Goal: Transaction & Acquisition: Purchase product/service

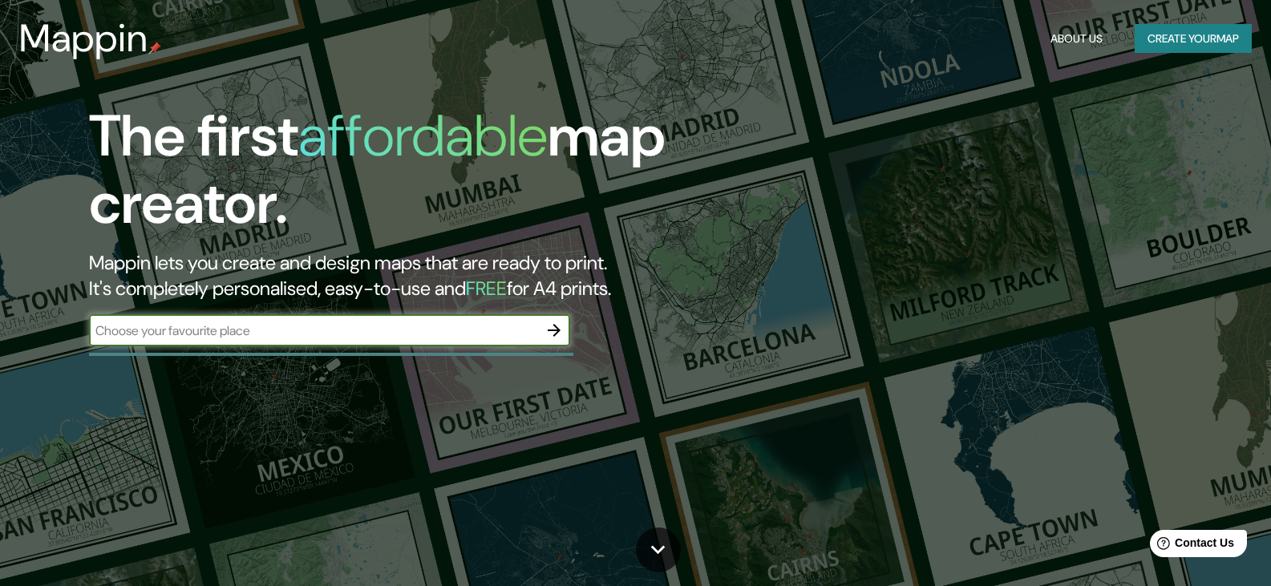
click at [417, 324] on input "text" at bounding box center [313, 331] width 449 height 18
type input "naucalpan"
click at [555, 332] on icon "button" at bounding box center [553, 330] width 19 height 19
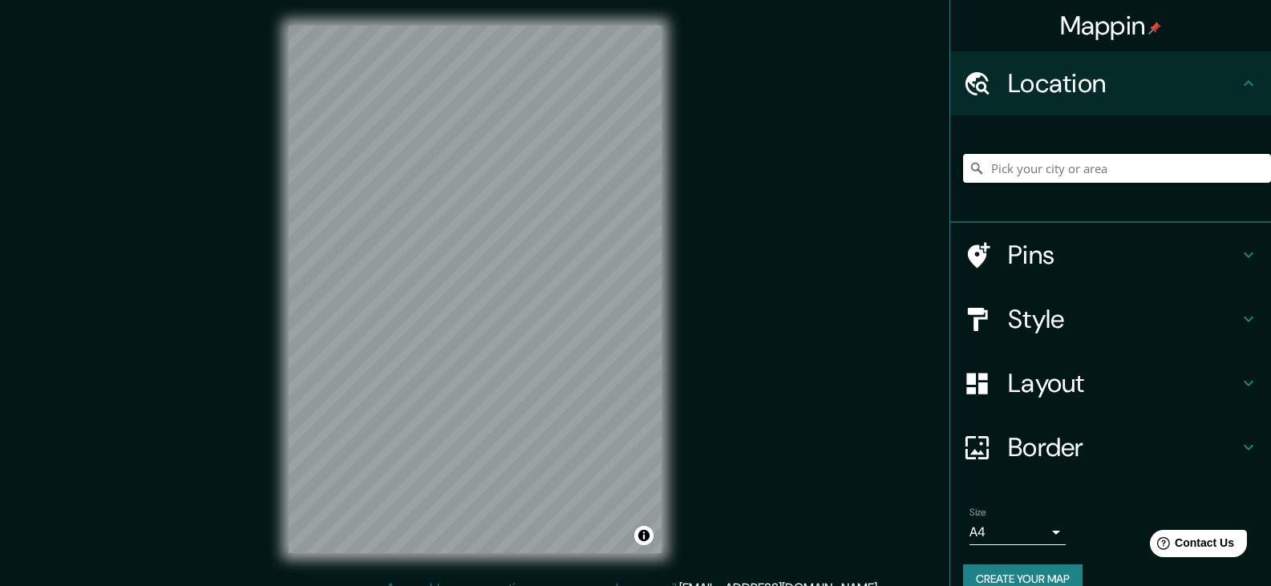
click at [1006, 164] on input "Pick your city or area" at bounding box center [1117, 168] width 308 height 29
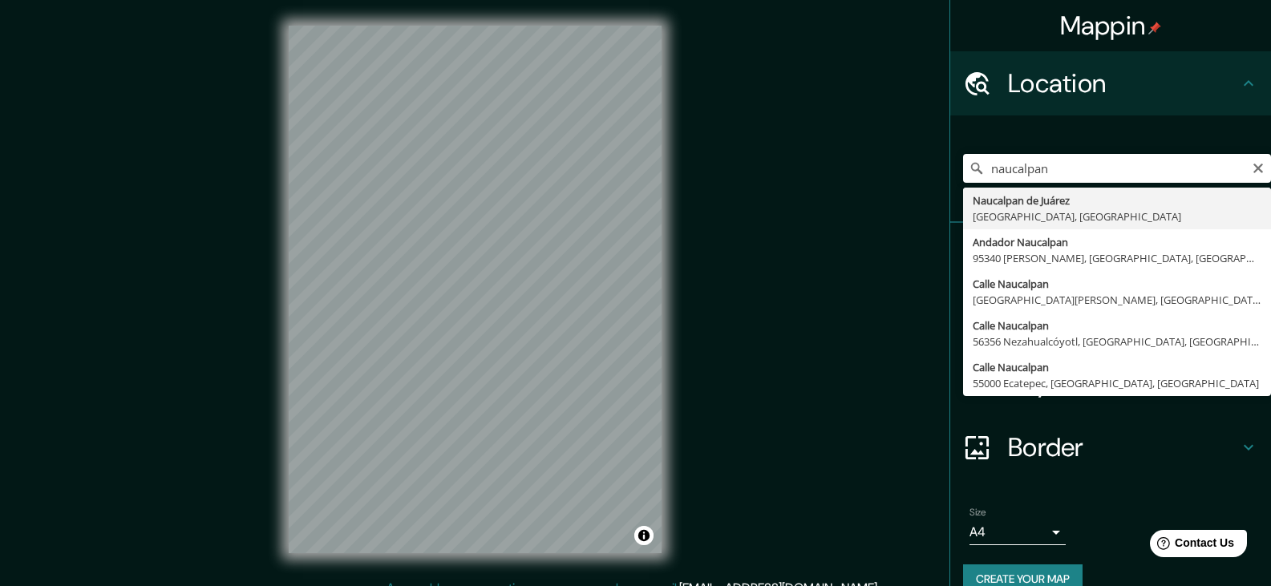
type input "Naucalpan [PERSON_NAME], [GEOGRAPHIC_DATA], [GEOGRAPHIC_DATA]"
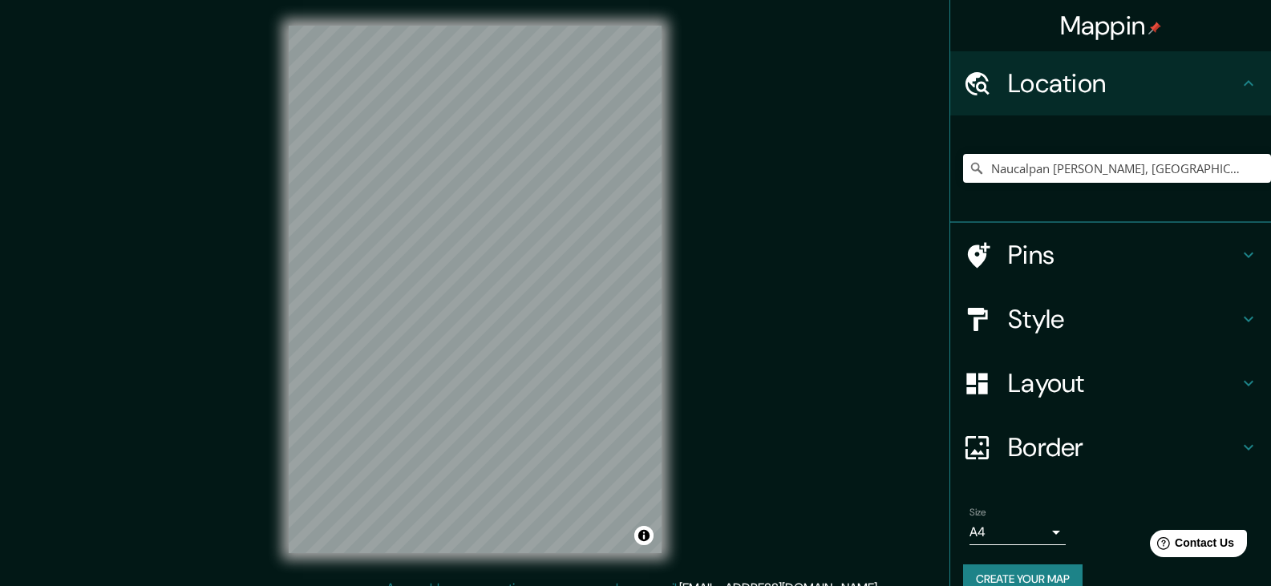
click at [1097, 385] on h4 "Layout" at bounding box center [1123, 383] width 231 height 32
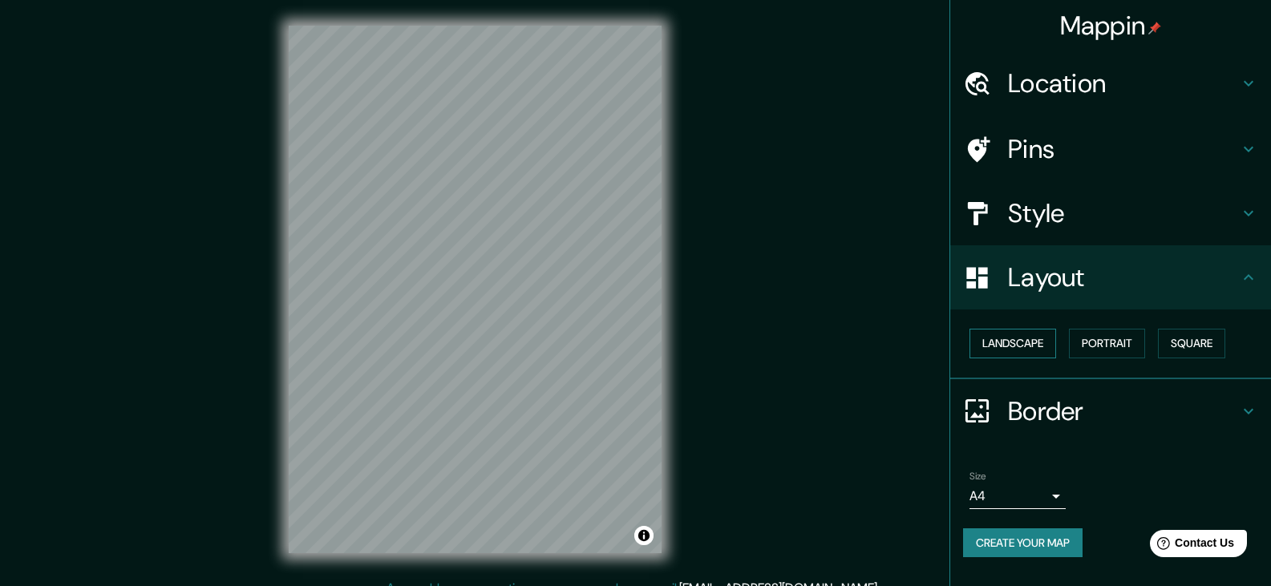
click at [1021, 344] on button "Landscape" at bounding box center [1012, 344] width 87 height 30
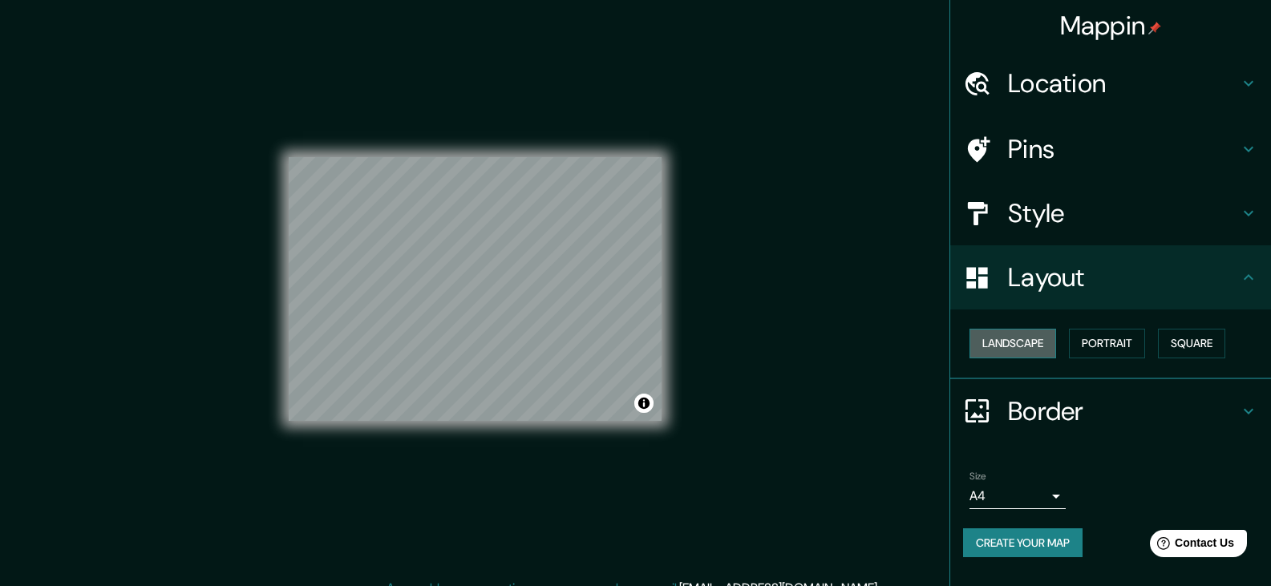
click at [1021, 344] on button "Landscape" at bounding box center [1012, 344] width 87 height 30
click at [1110, 343] on button "Portrait" at bounding box center [1107, 344] width 76 height 30
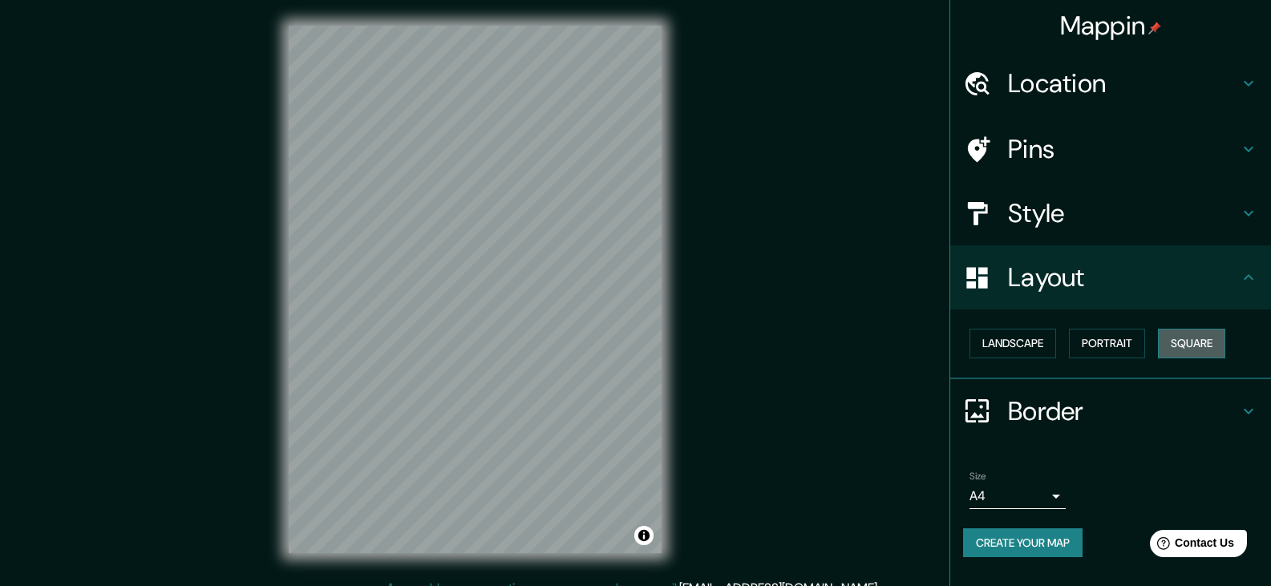
click at [1164, 342] on button "Square" at bounding box center [1191, 344] width 67 height 30
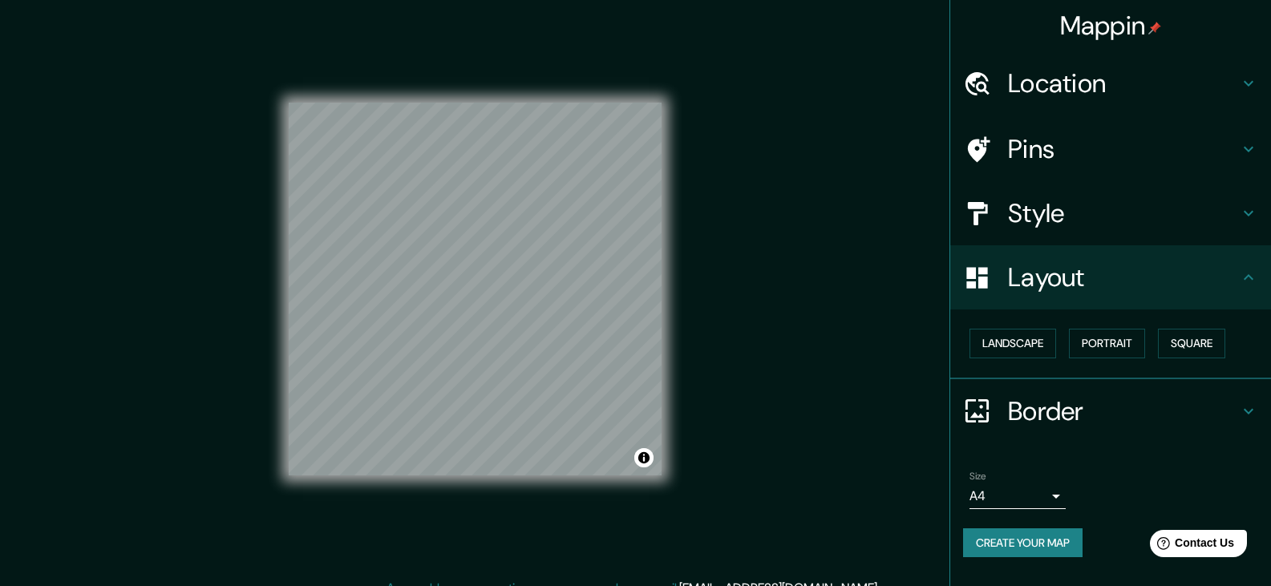
click at [1046, 411] on h4 "Border" at bounding box center [1123, 411] width 231 height 32
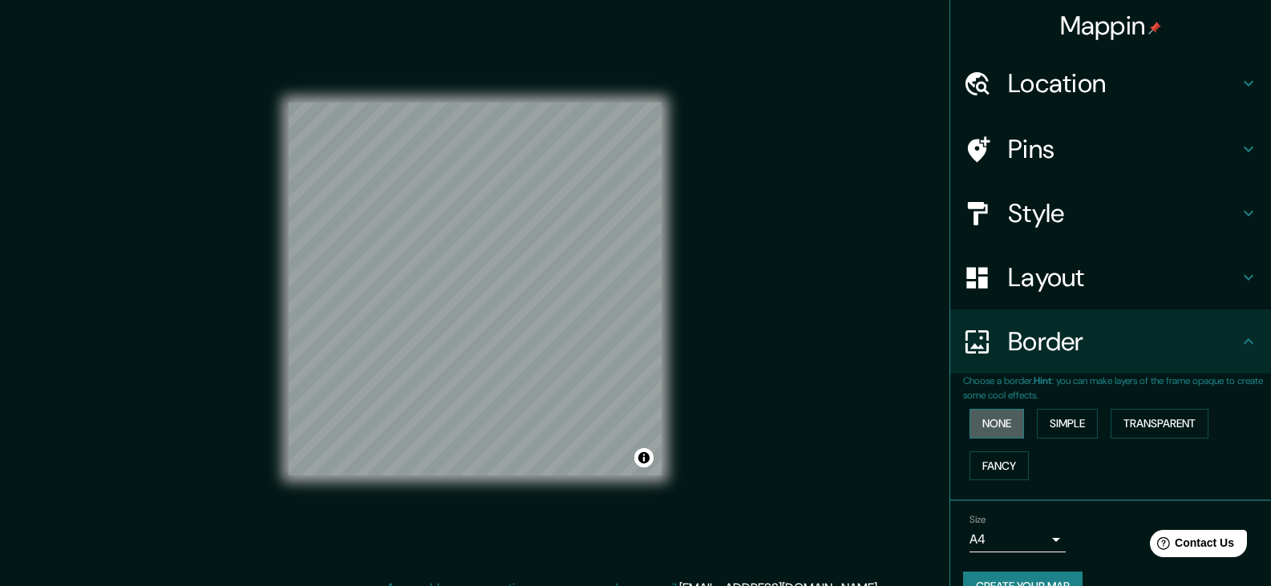
click at [999, 423] on button "None" at bounding box center [996, 424] width 55 height 30
click at [1050, 422] on button "Simple" at bounding box center [1067, 424] width 61 height 30
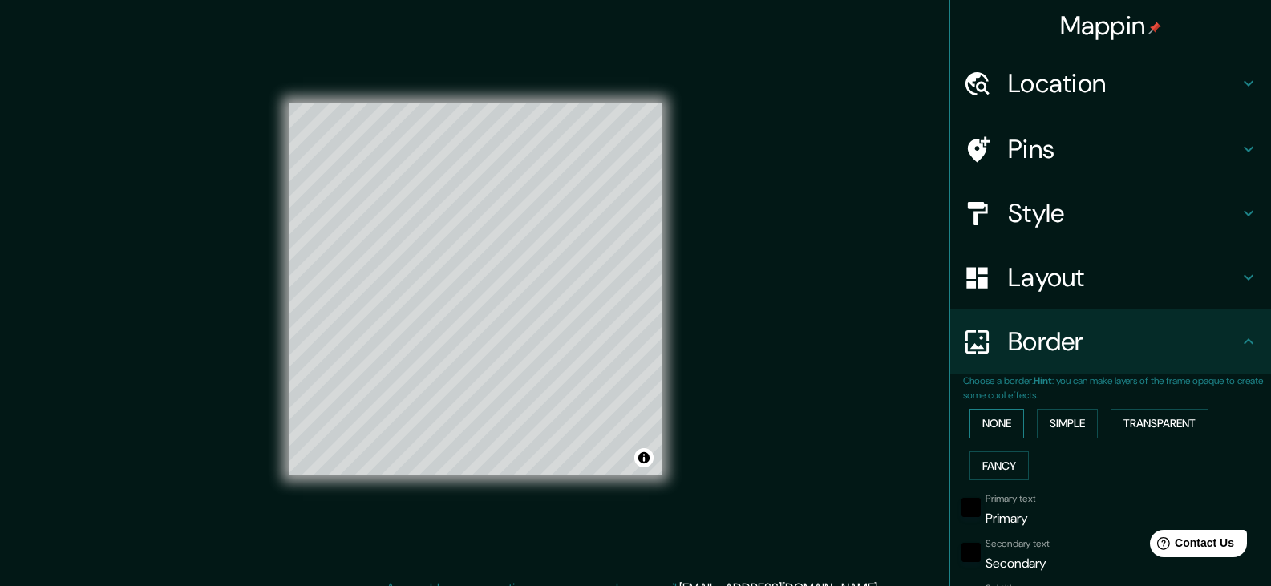
click at [994, 423] on button "None" at bounding box center [996, 424] width 55 height 30
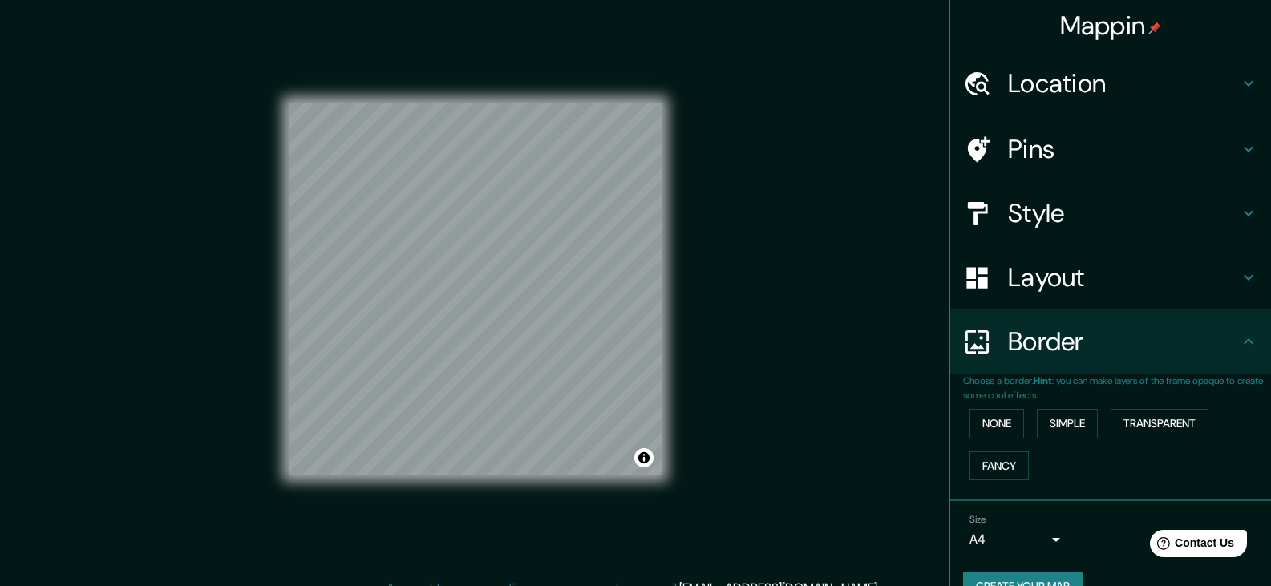
click at [1016, 285] on h4 "Layout" at bounding box center [1123, 277] width 231 height 32
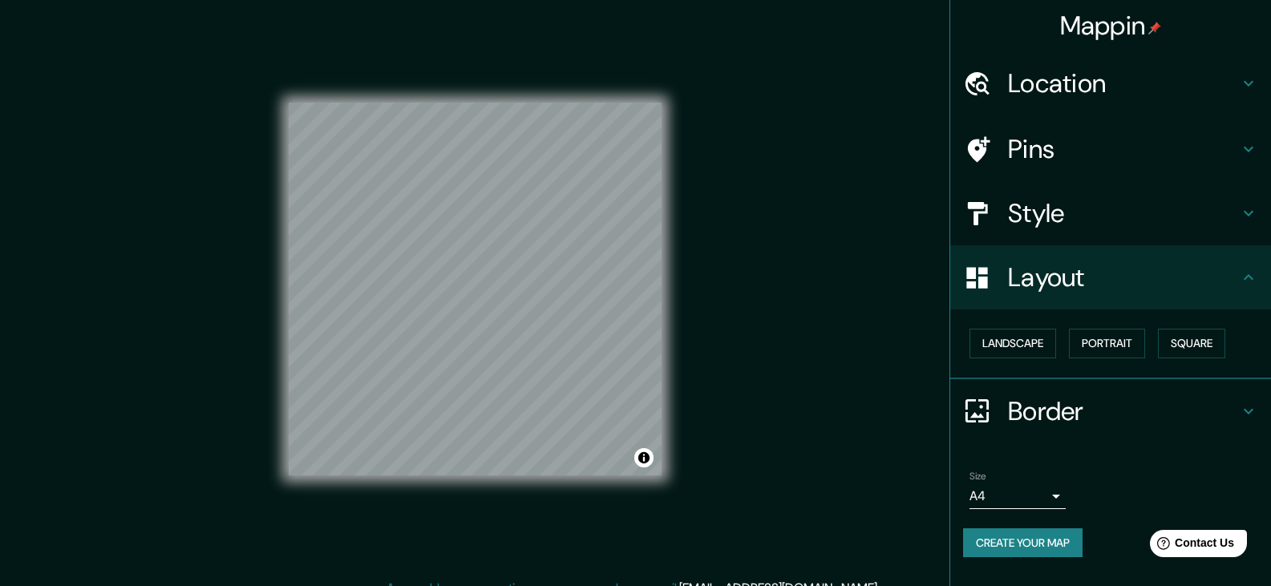
click at [1074, 201] on h4 "Style" at bounding box center [1123, 213] width 231 height 32
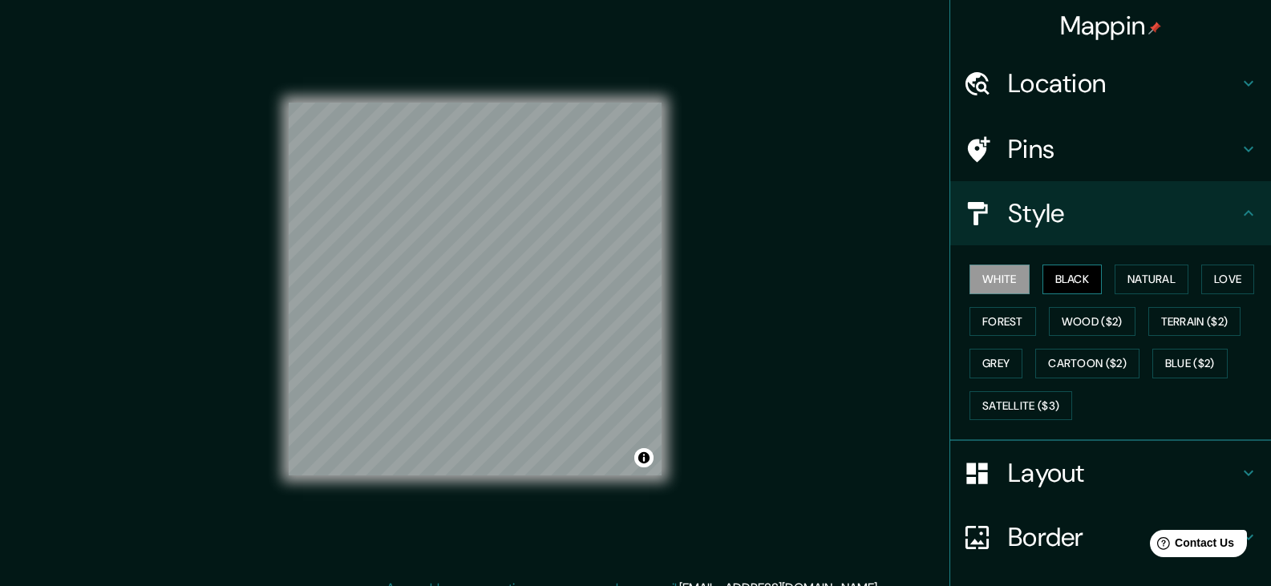
click at [1051, 275] on button "Black" at bounding box center [1072, 280] width 60 height 30
click at [1002, 280] on button "White" at bounding box center [999, 280] width 60 height 30
click at [1139, 280] on button "Natural" at bounding box center [1151, 280] width 74 height 30
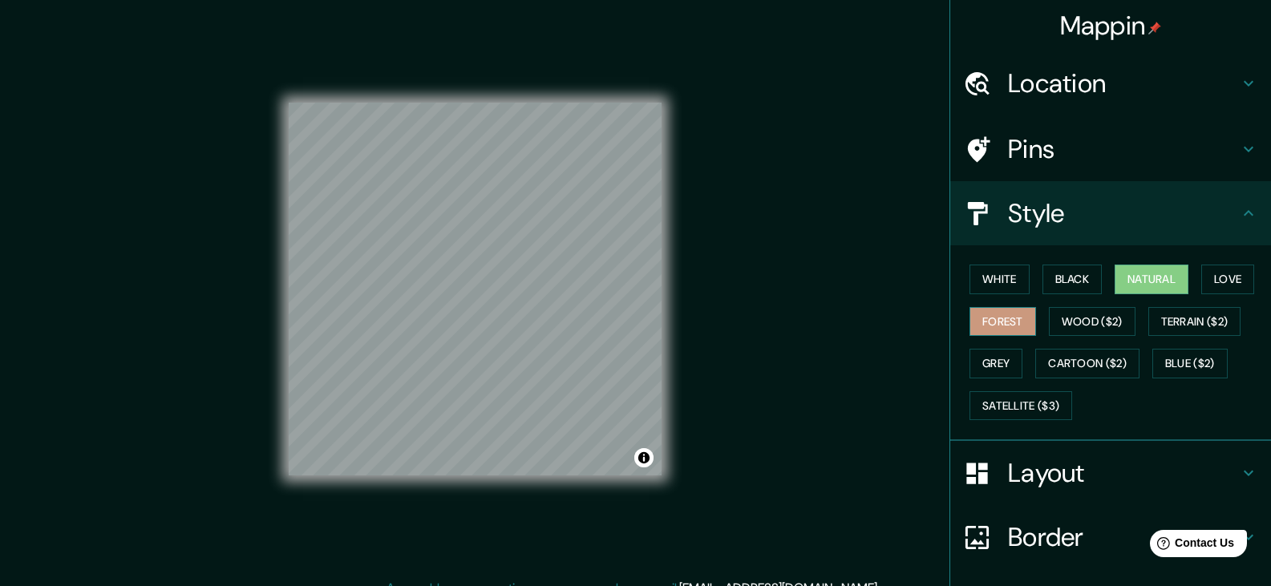
click at [993, 321] on button "Forest" at bounding box center [1002, 322] width 67 height 30
click at [1215, 283] on button "Love" at bounding box center [1227, 280] width 53 height 30
click at [1009, 322] on button "Forest" at bounding box center [1002, 322] width 67 height 30
click at [1125, 269] on button "Natural" at bounding box center [1151, 280] width 74 height 30
click at [995, 328] on button "Forest" at bounding box center [1002, 322] width 67 height 30
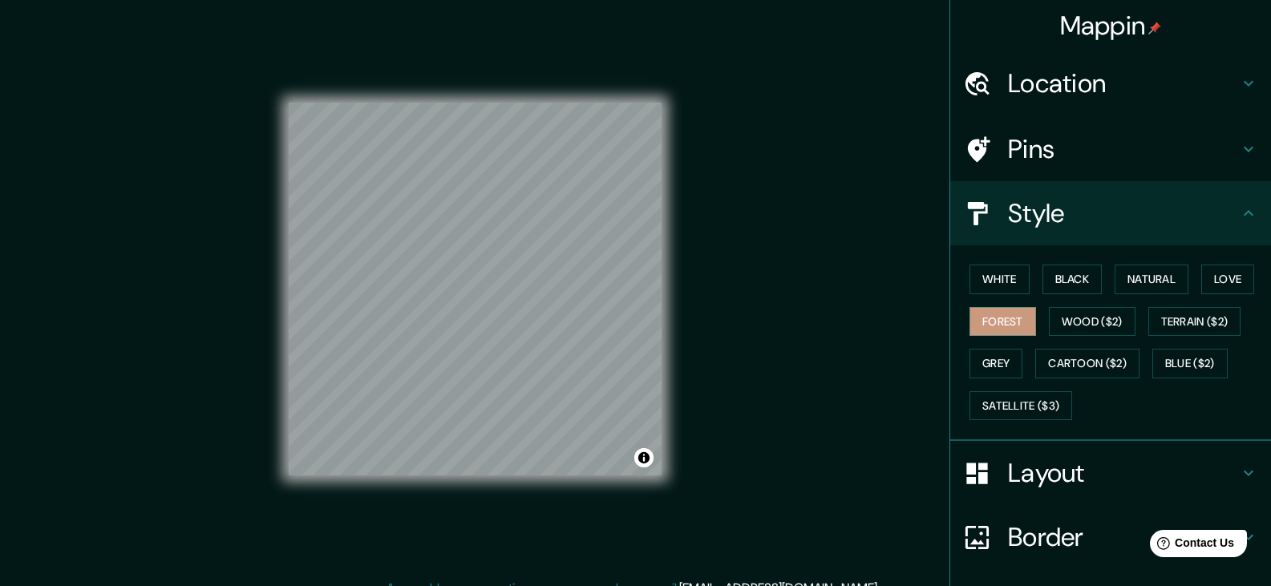
click at [1037, 150] on h4 "Pins" at bounding box center [1123, 149] width 231 height 32
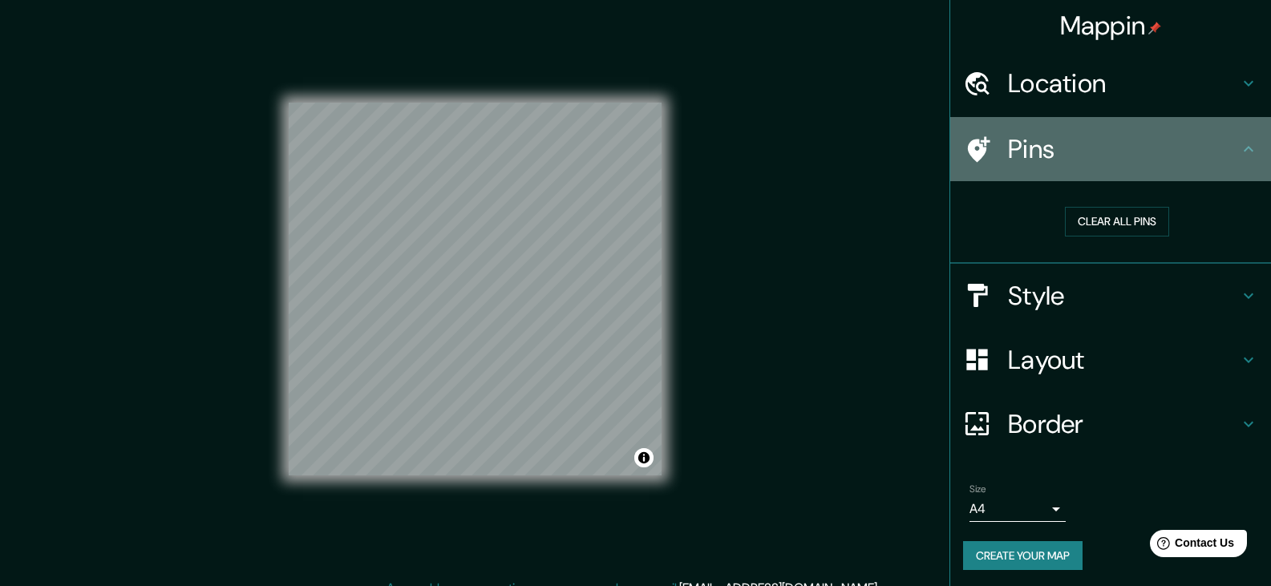
click at [1074, 153] on h4 "Pins" at bounding box center [1123, 149] width 231 height 32
click at [970, 154] on icon at bounding box center [979, 149] width 22 height 26
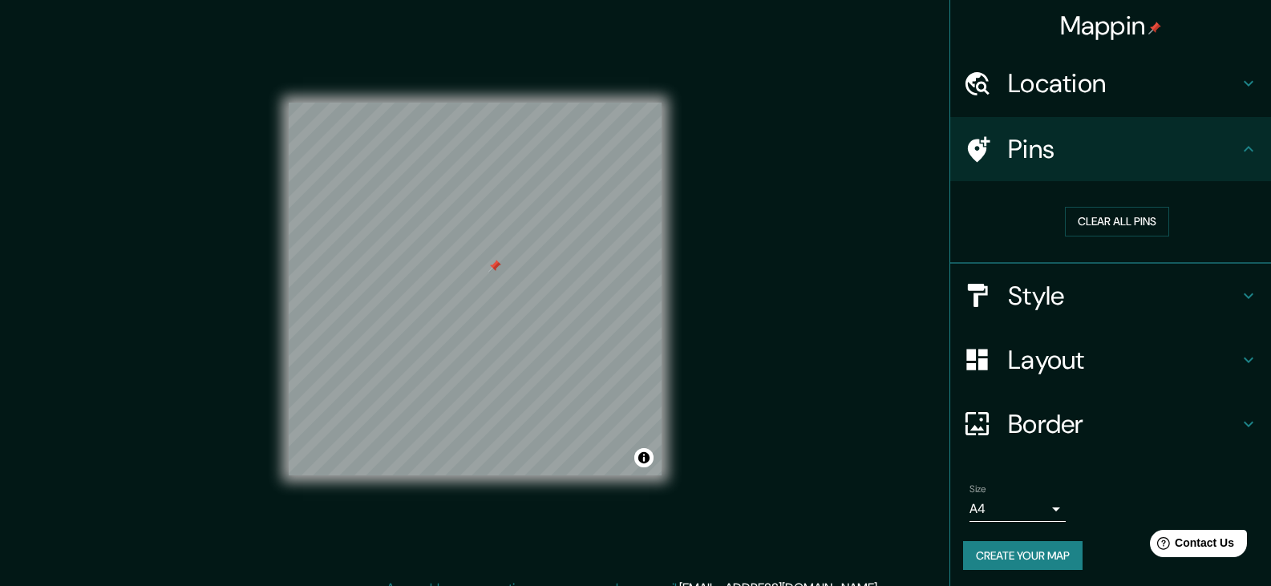
drag, startPoint x: 500, startPoint y: 257, endPoint x: 492, endPoint y: 265, distance: 11.4
click at [492, 265] on div at bounding box center [494, 266] width 13 height 13
click at [1001, 556] on button "Create your map" at bounding box center [1022, 556] width 119 height 30
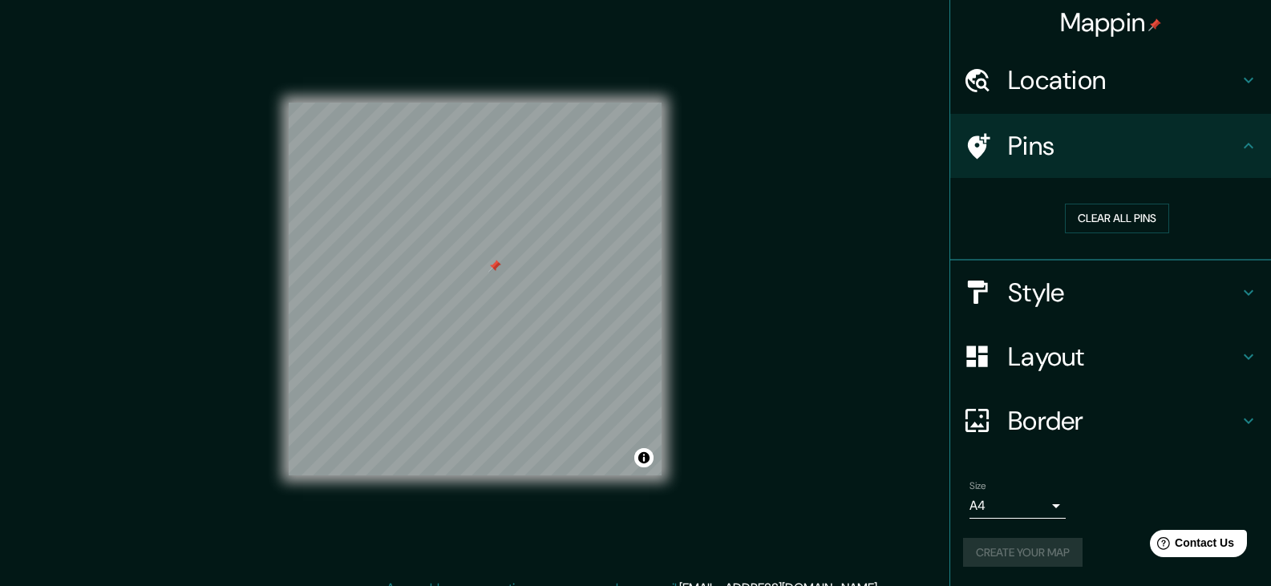
click at [1167, 67] on h4 "Location" at bounding box center [1123, 80] width 231 height 32
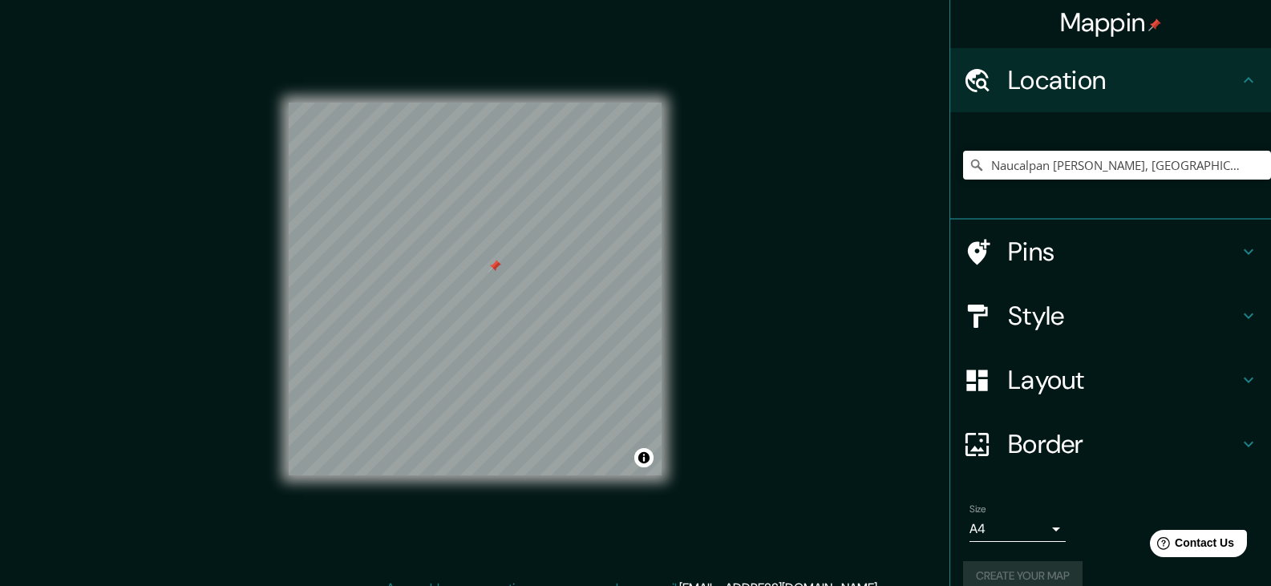
click at [1167, 67] on h4 "Location" at bounding box center [1123, 80] width 231 height 32
click at [1030, 568] on button "Create your map" at bounding box center [1022, 576] width 119 height 30
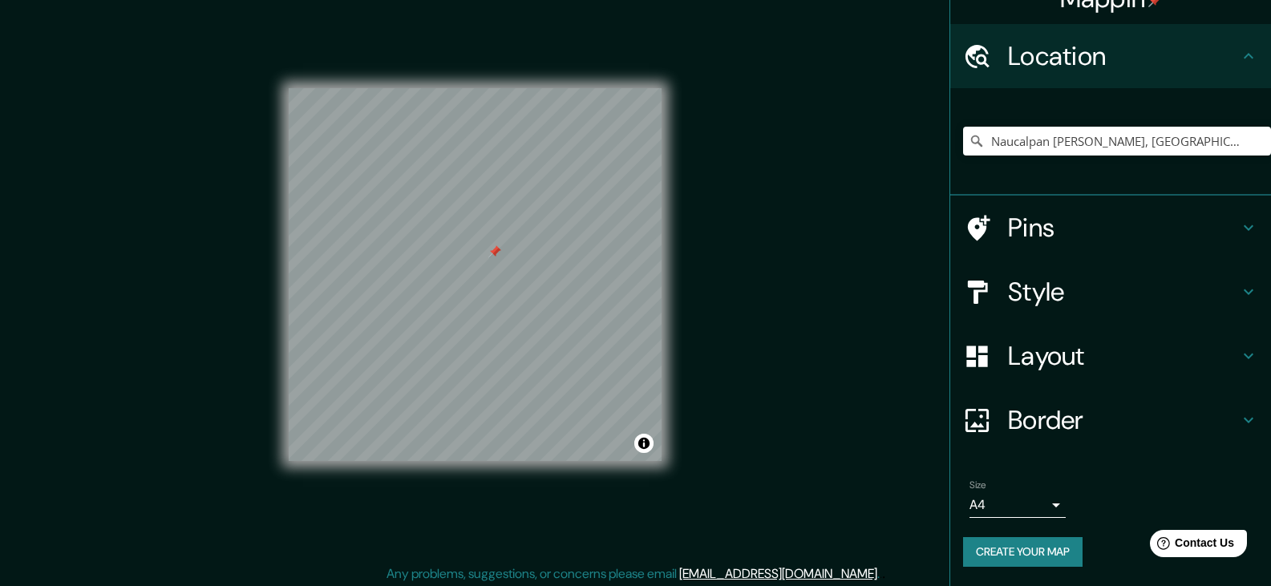
scroll to position [18, 0]
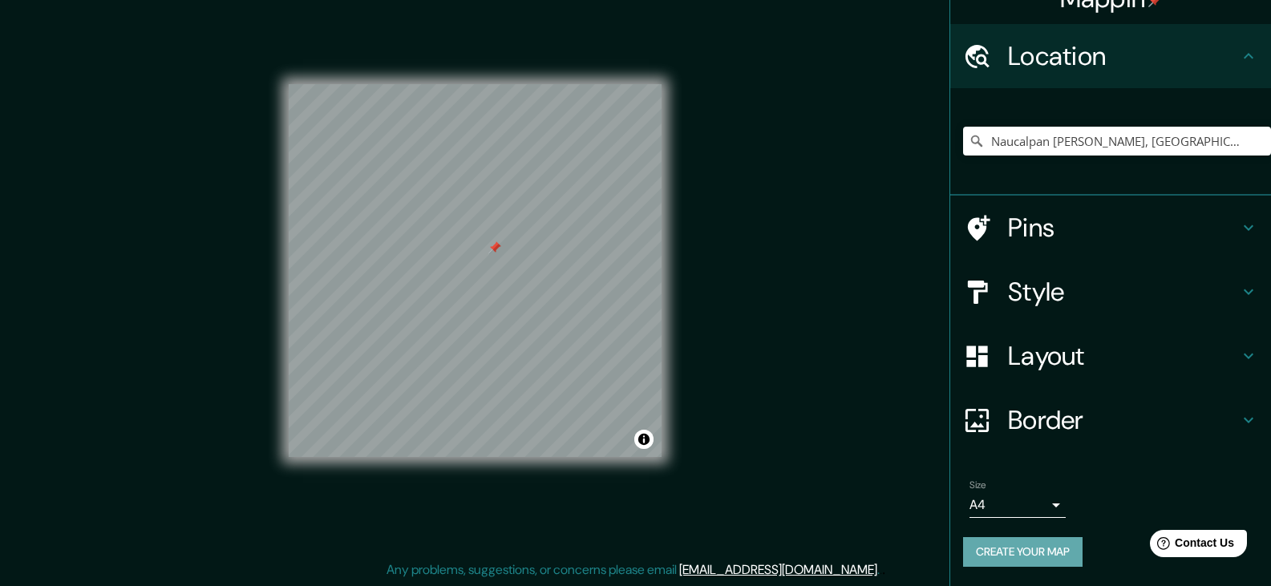
click at [989, 543] on button "Create your map" at bounding box center [1022, 552] width 119 height 30
click at [649, 444] on button "Toggle attribution" at bounding box center [643, 439] width 19 height 19
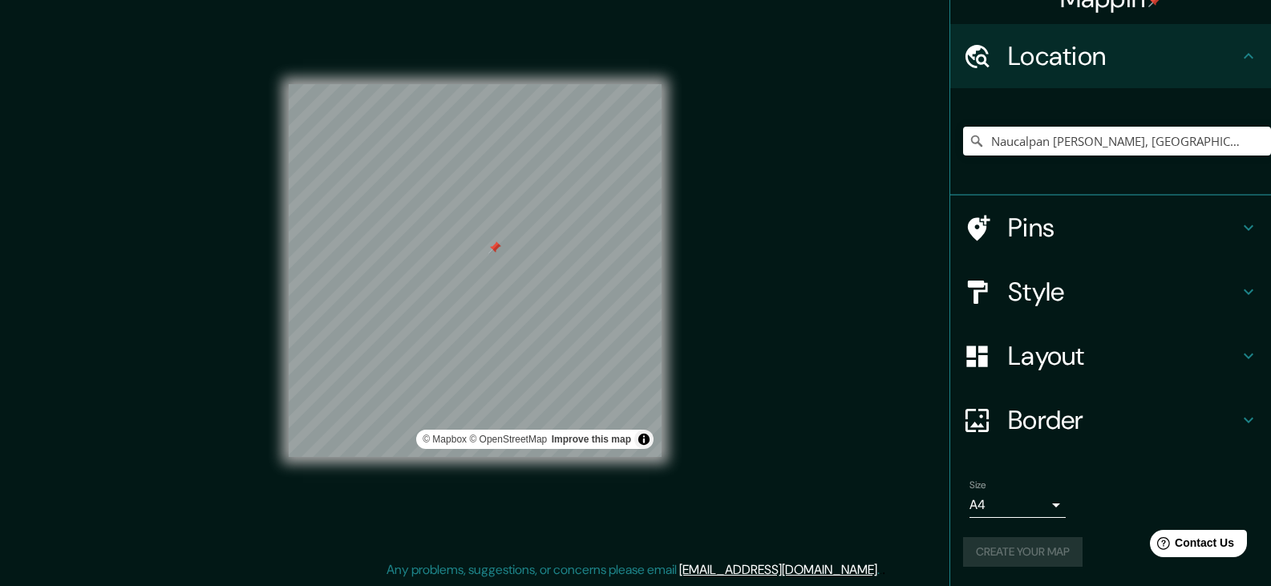
click at [733, 156] on div "Mappin Location [GEOGRAPHIC_DATA][PERSON_NAME], [GEOGRAPHIC_DATA], [GEOGRAPHIC_…" at bounding box center [635, 284] width 1271 height 605
click at [638, 435] on button "Toggle attribution" at bounding box center [643, 439] width 19 height 19
